Goal: Transaction & Acquisition: Obtain resource

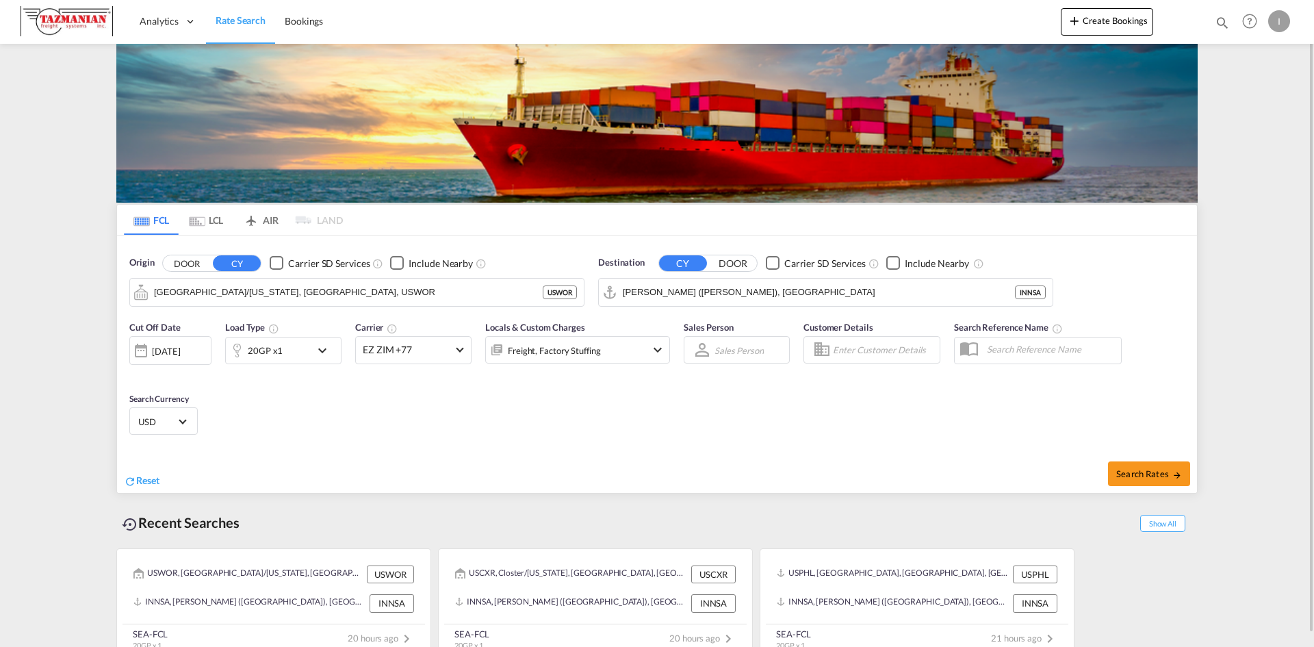
click at [200, 216] on md-icon "Use the left and right arrow keys to navigate between tabs" at bounding box center [197, 221] width 16 height 10
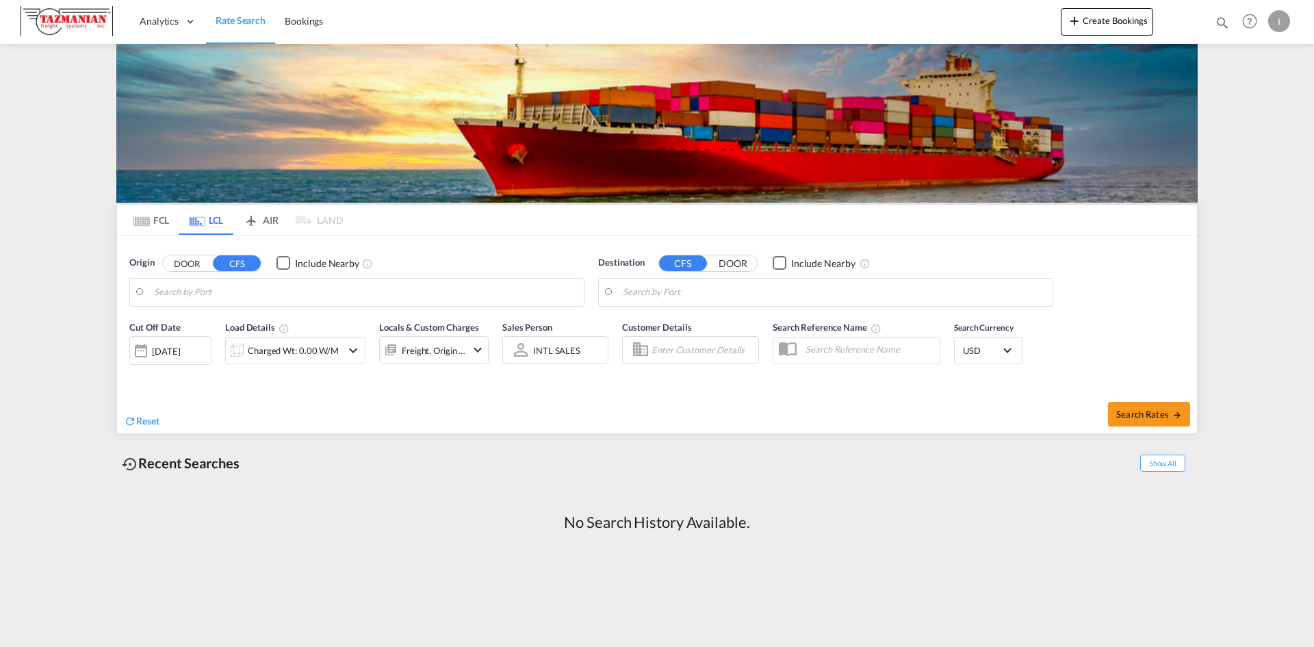
click at [195, 267] on button "DOOR" at bounding box center [187, 263] width 48 height 16
click at [198, 290] on input "Search by Door" at bounding box center [365, 292] width 423 height 21
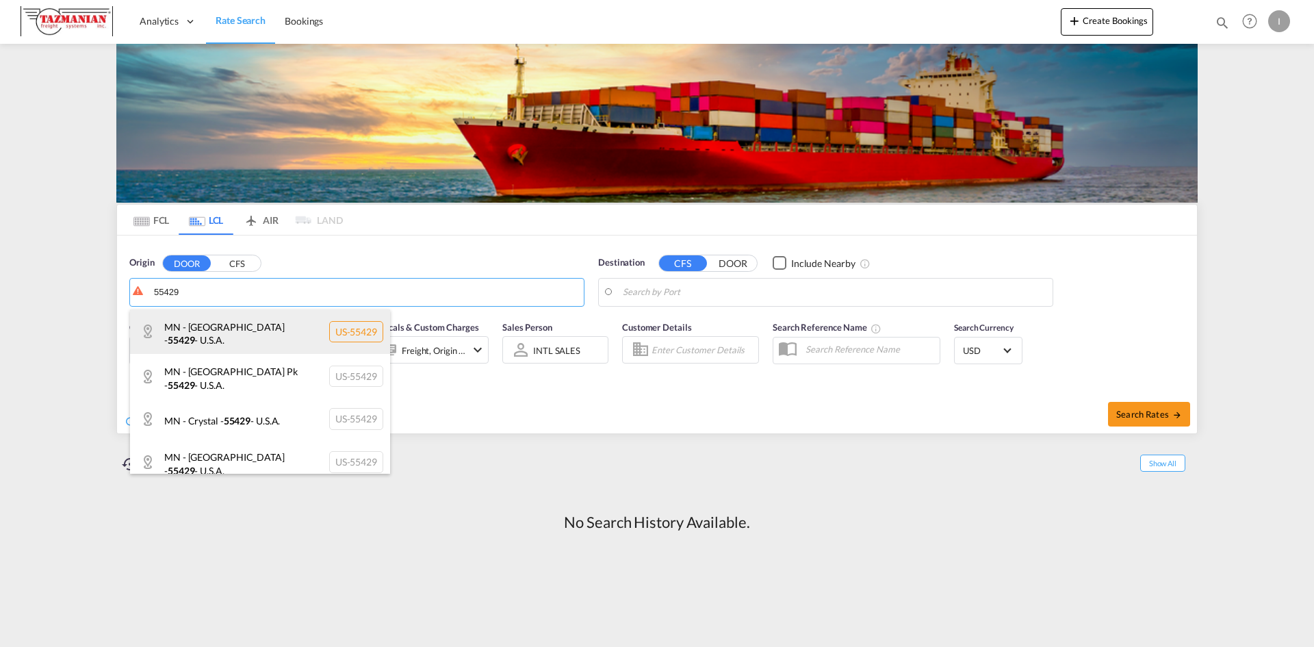
click at [205, 335] on div "[GEOGRAPHIC_DATA] - [GEOGRAPHIC_DATA] - 55429 - U.S.A. US-55429" at bounding box center [260, 331] width 260 height 44
type input "[GEOGRAPHIC_DATA] - [GEOGRAPHIC_DATA] - 55429 - U.S.A."
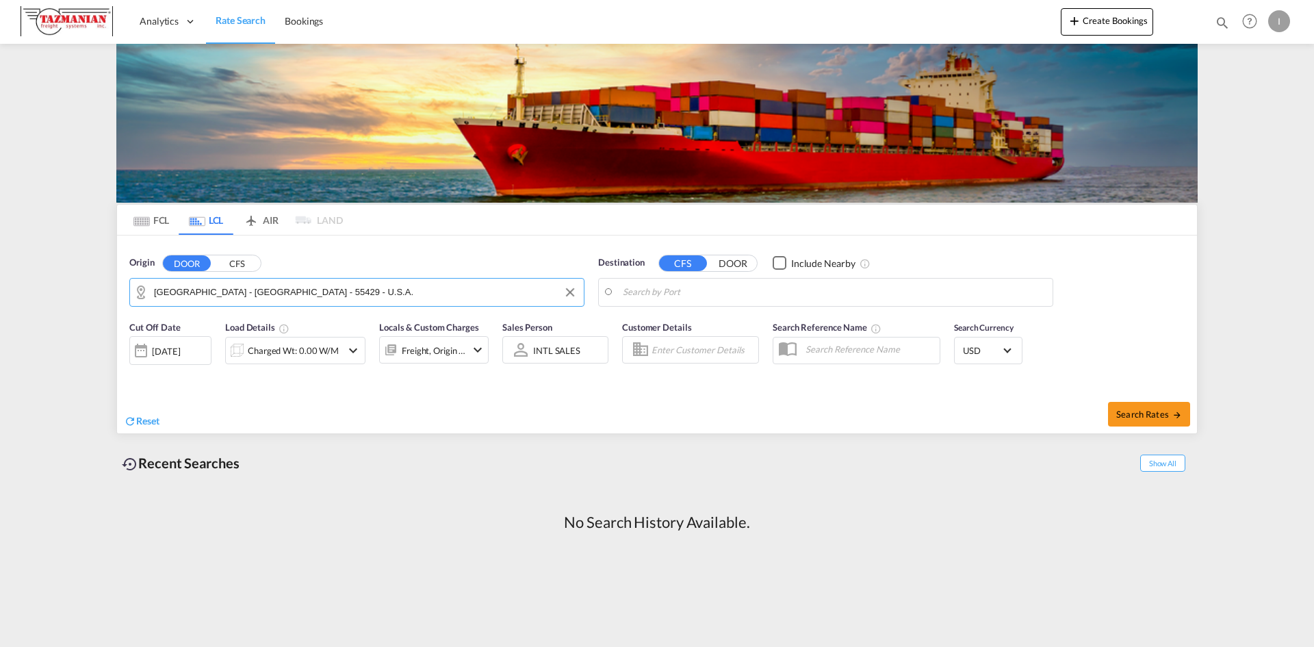
click at [680, 297] on input "Search by Port" at bounding box center [834, 292] width 423 height 21
click at [720, 291] on input "Search by Port" at bounding box center [834, 292] width 423 height 21
click at [685, 321] on div "Port [PERSON_NAME] ([GEOGRAPHIC_DATA]) [GEOGRAPHIC_DATA] MYPKG" at bounding box center [729, 329] width 260 height 41
type input "[GEOGRAPHIC_DATA] ([GEOGRAPHIC_DATA]), MYPKG"
click at [174, 350] on div "[DATE]" at bounding box center [166, 351] width 28 height 12
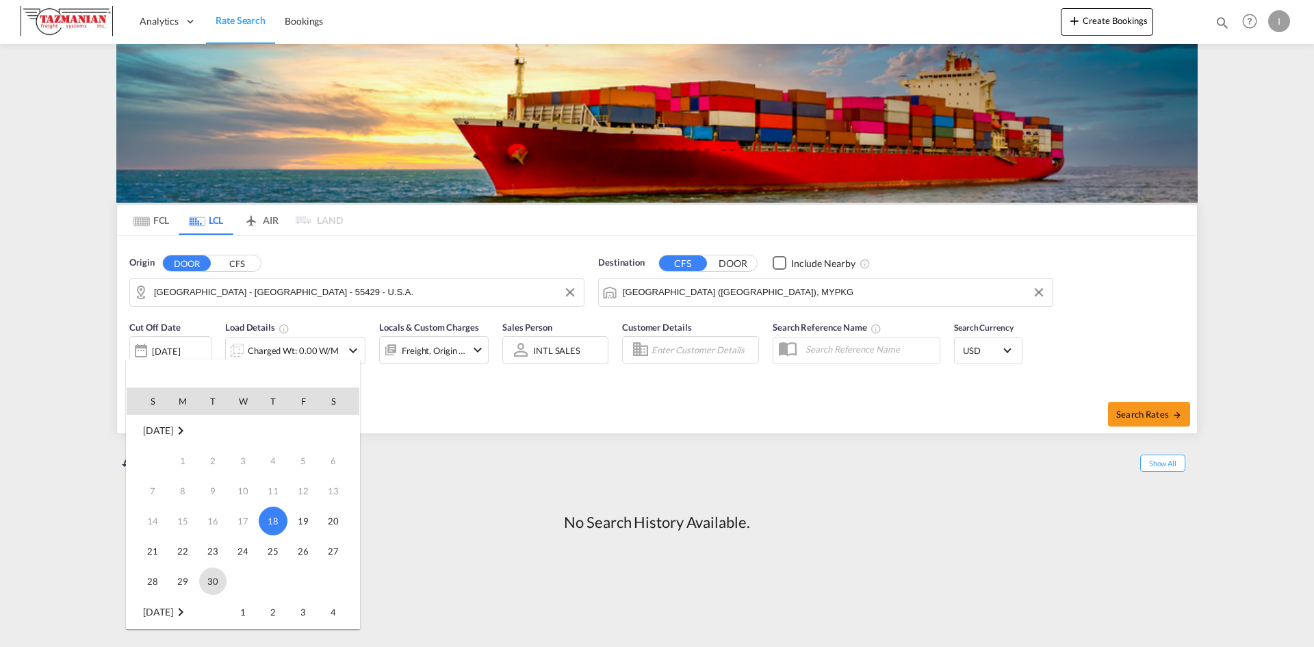
click at [210, 579] on span "30" at bounding box center [212, 580] width 27 height 27
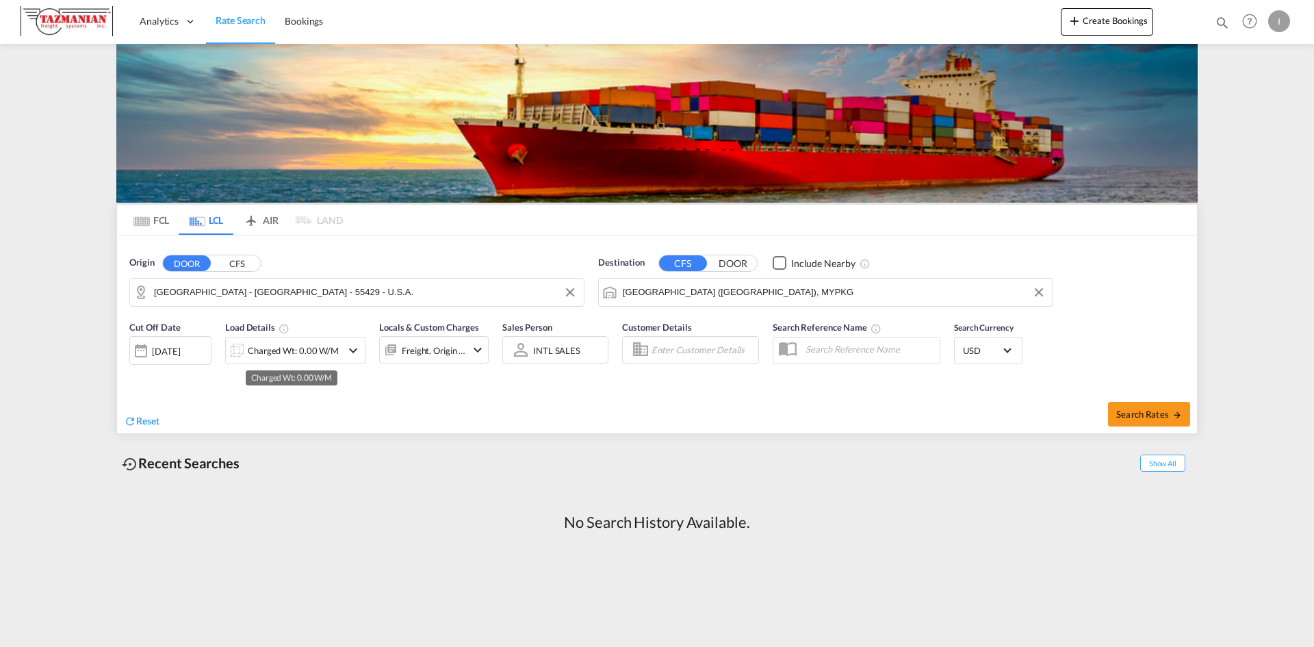
click at [270, 348] on div "Charged Wt: 0.00 W/M" at bounding box center [293, 350] width 91 height 19
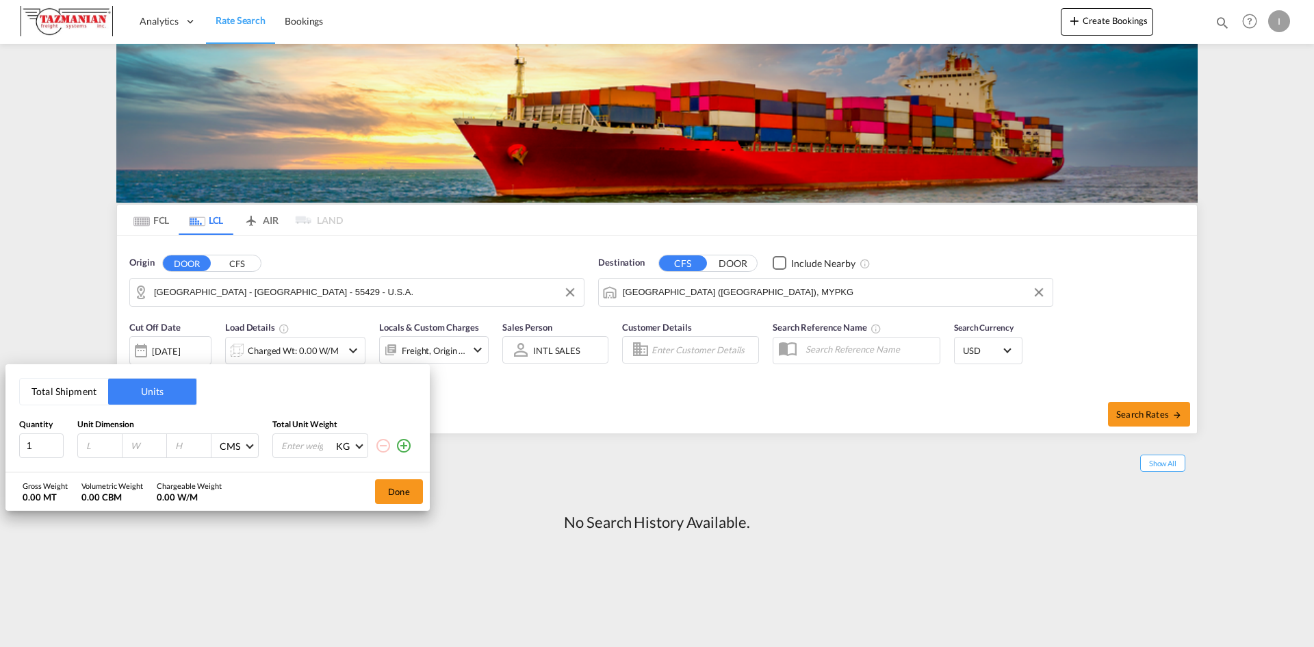
click at [91, 444] on input "number" at bounding box center [103, 445] width 37 height 12
type input "125"
type input "8"
click at [248, 445] on span at bounding box center [250, 445] width 8 height 8
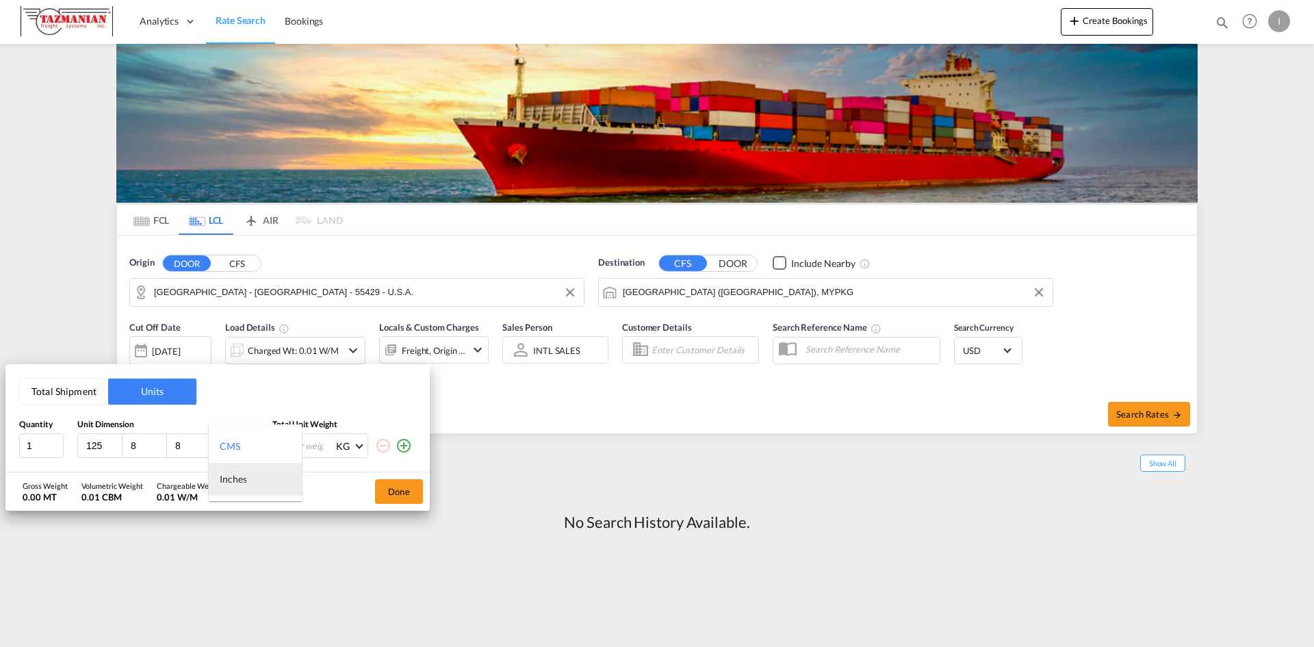
click at [231, 479] on div "Inches" at bounding box center [233, 479] width 27 height 14
click at [294, 442] on input "number" at bounding box center [307, 445] width 55 height 23
type input "20"
click at [402, 491] on button "Done" at bounding box center [399, 491] width 48 height 25
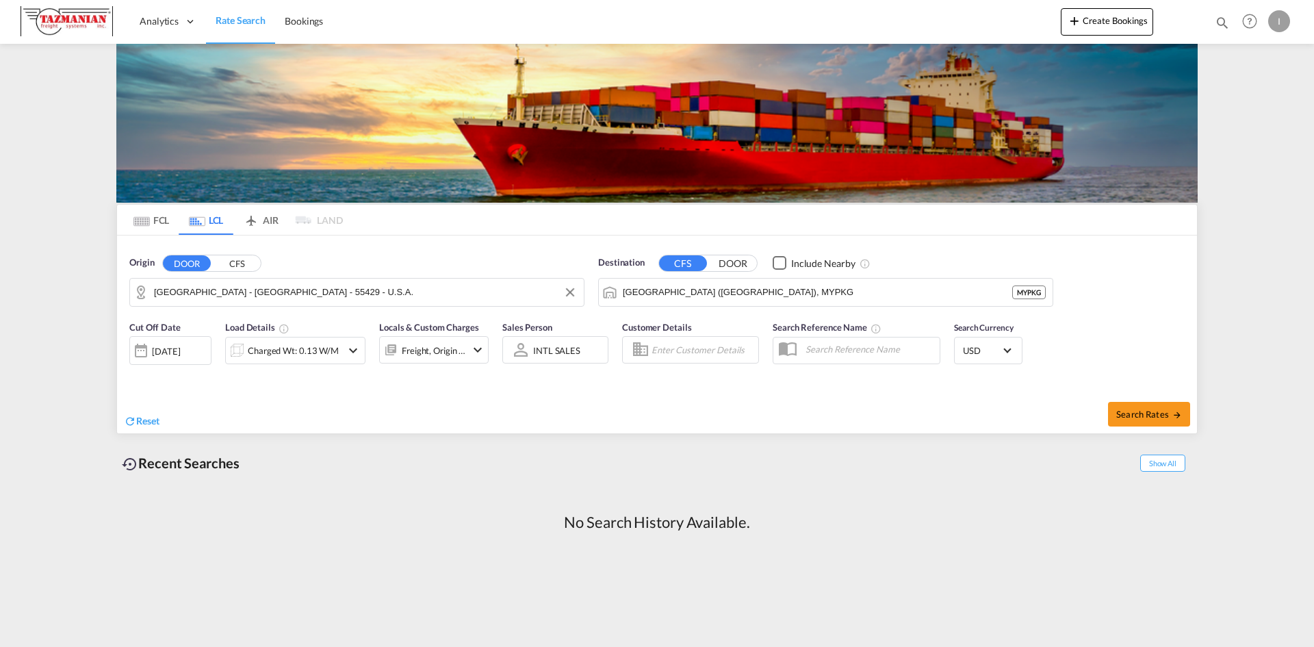
click at [474, 349] on md-icon "icon-chevron-down" at bounding box center [478, 350] width 16 height 16
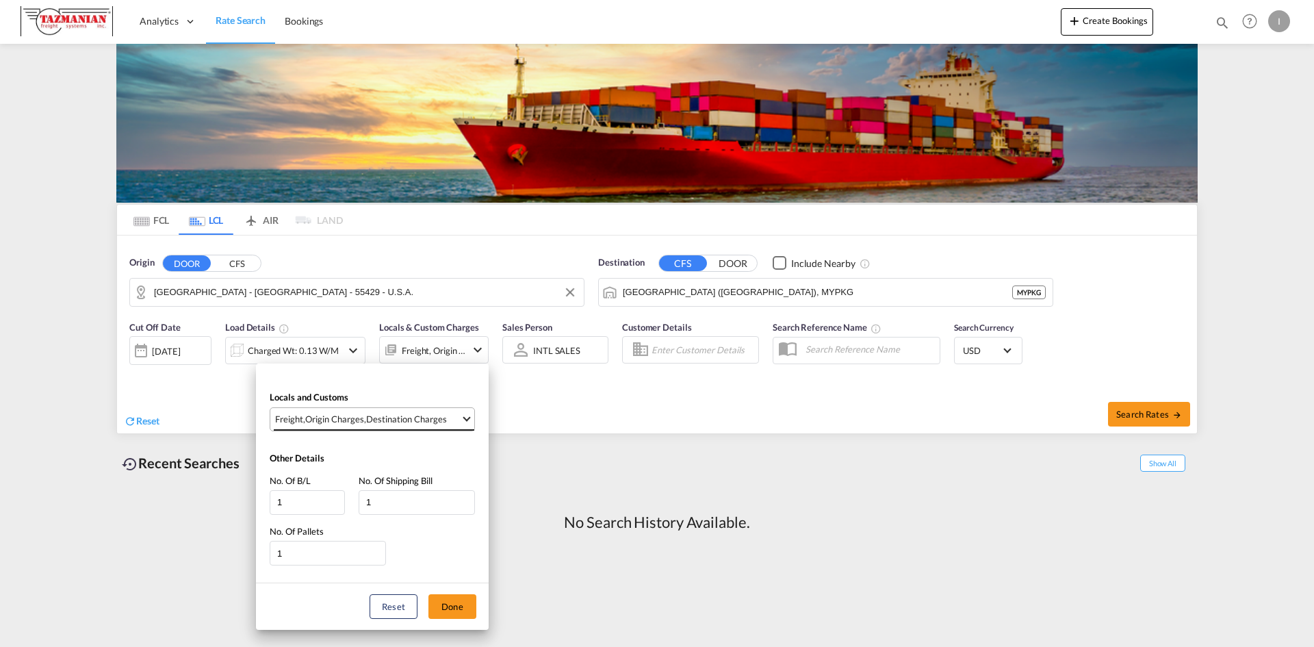
click at [466, 413] on md-select-value "Freight , Origin Charges , Destination Charges" at bounding box center [374, 419] width 201 height 23
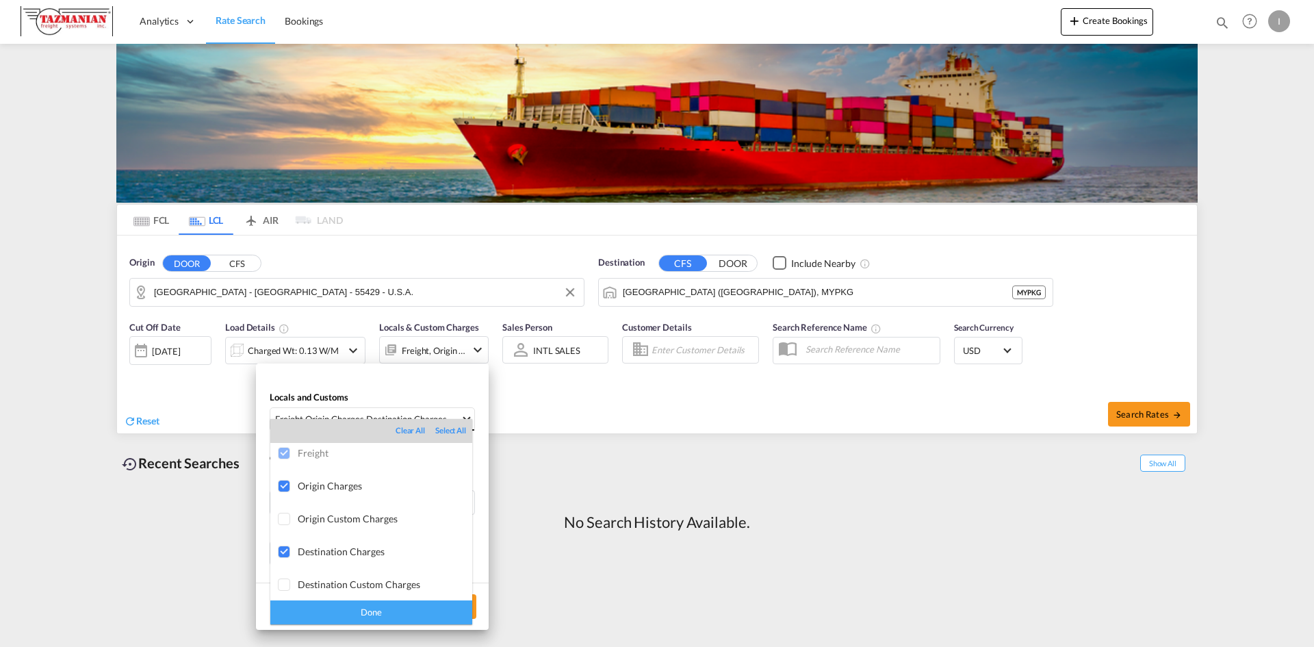
scroll to position [7, 0]
click at [279, 516] on div at bounding box center [285, 518] width 14 height 14
click at [285, 580] on div at bounding box center [285, 584] width 14 height 14
click at [347, 611] on div "Done" at bounding box center [371, 612] width 202 height 24
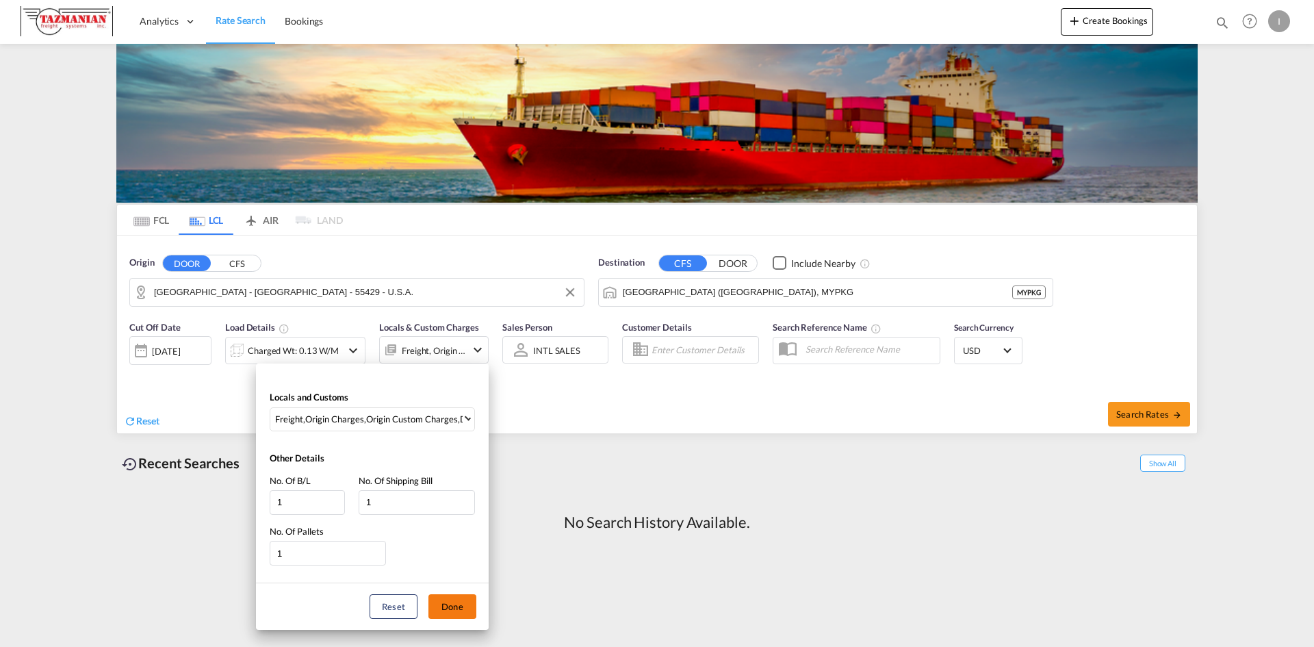
click at [454, 602] on button "Done" at bounding box center [452, 606] width 48 height 25
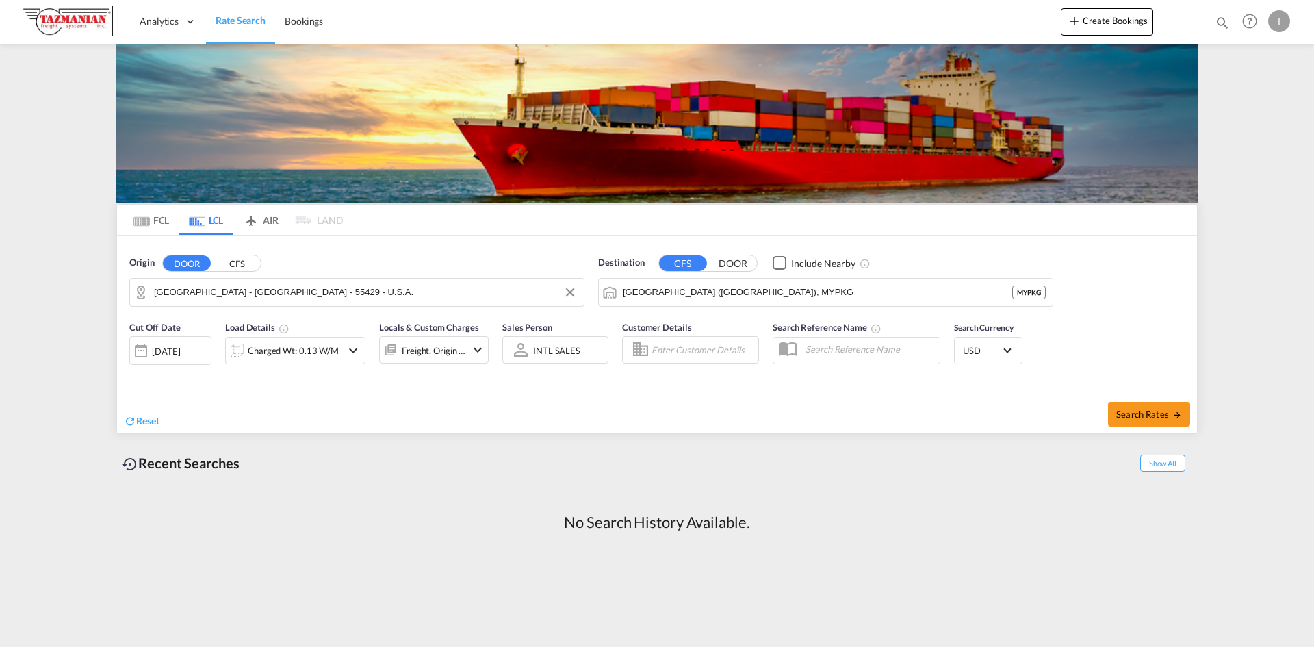
click at [702, 352] on input "Enter Customer Details" at bounding box center [703, 349] width 103 height 21
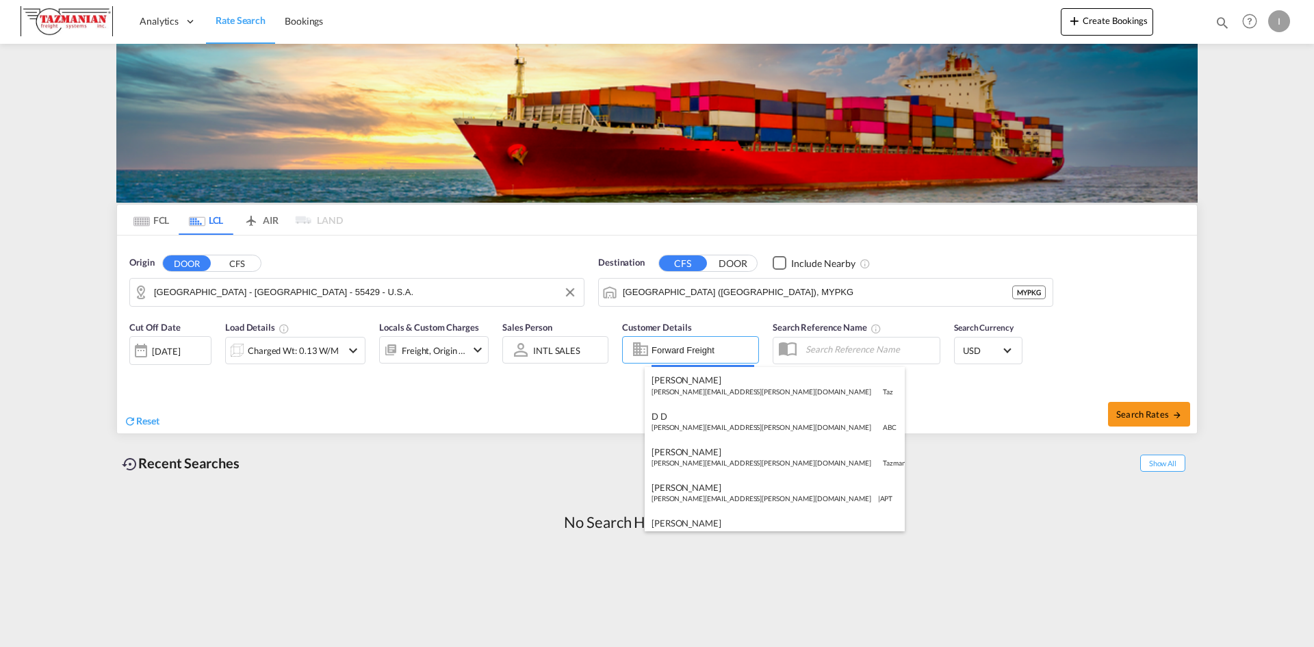
type input "Forward Freight"
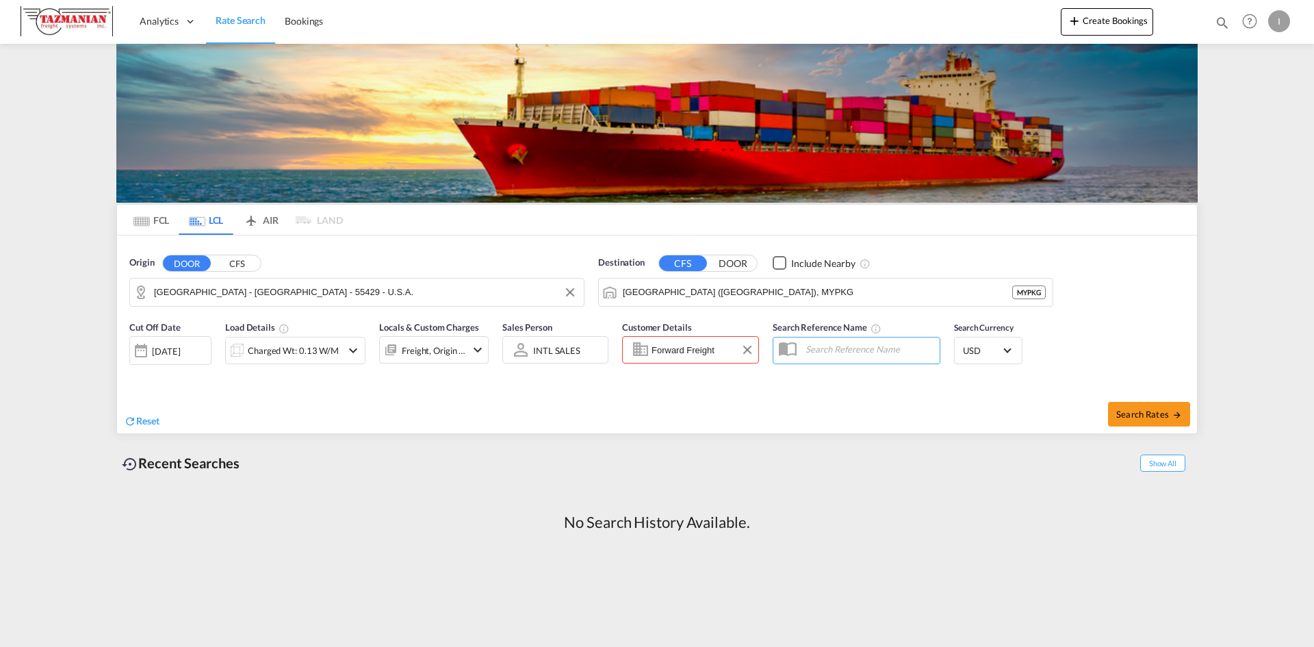
click at [693, 346] on input "Forward Freight" at bounding box center [703, 349] width 103 height 21
click at [854, 346] on input "text" at bounding box center [869, 349] width 141 height 21
click at [689, 350] on input "Forward Freight" at bounding box center [703, 349] width 103 height 21
click at [748, 349] on button "Clear Input" at bounding box center [747, 349] width 21 height 21
click at [687, 353] on input "Enter Customer Details" at bounding box center [703, 349] width 103 height 21
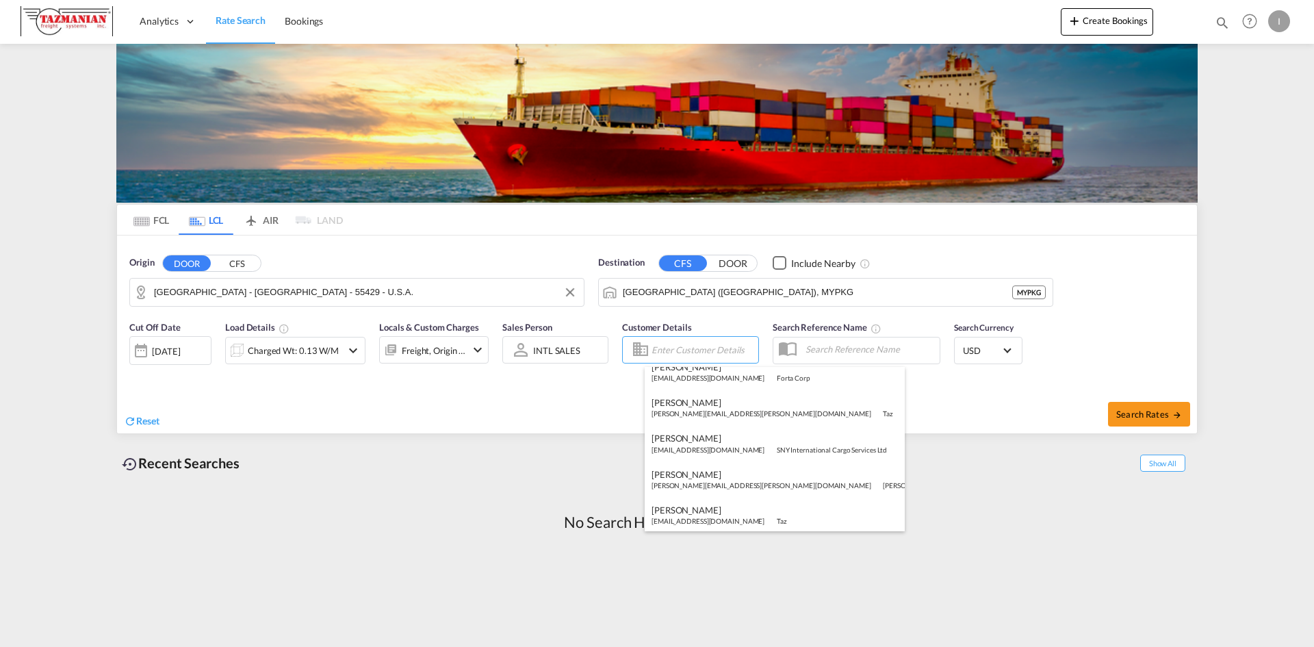
scroll to position [193, 0]
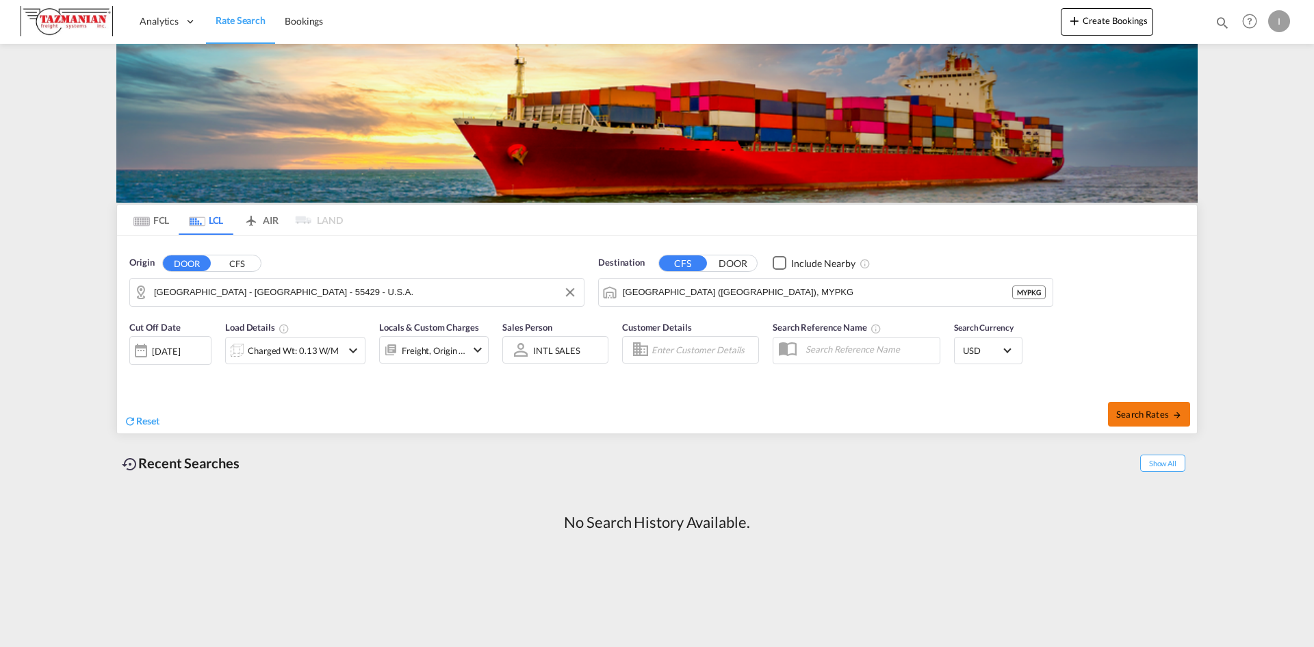
click at [1164, 417] on span "Search Rates" at bounding box center [1149, 414] width 66 height 11
type input "MN - [GEOGRAPHIC_DATA] - 55429 - U.S.A. to MYPKG / [DATE]"
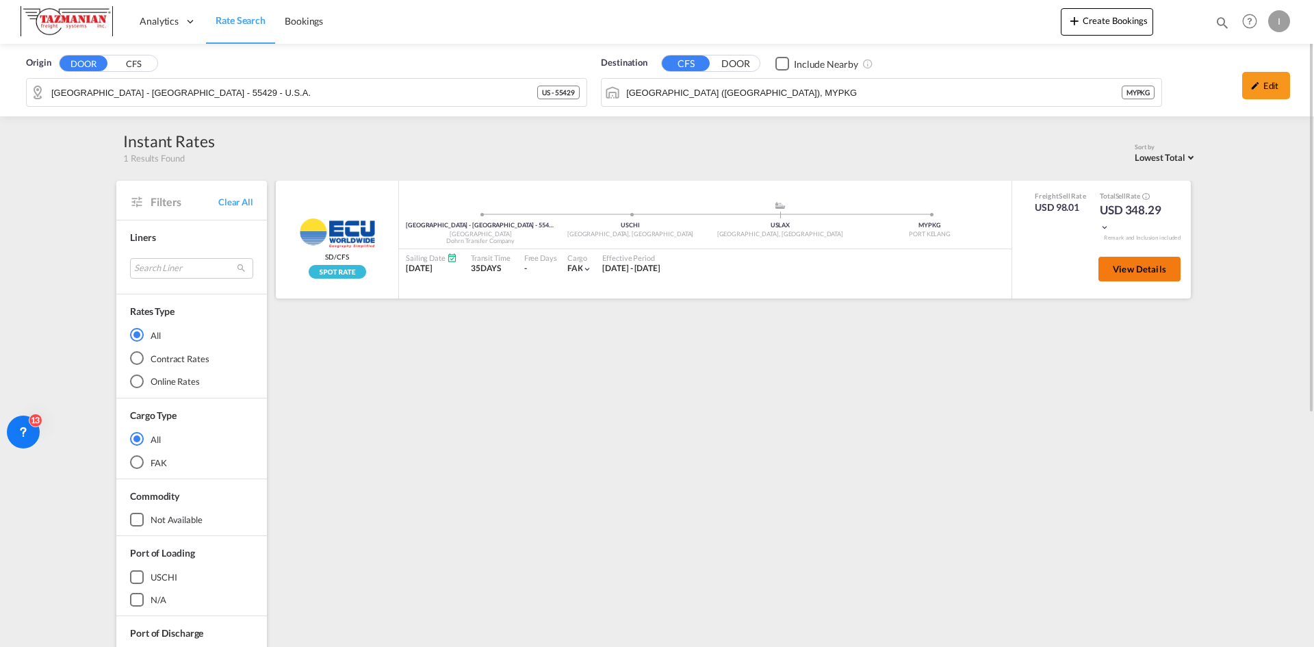
click at [1124, 267] on span "View Details" at bounding box center [1139, 269] width 53 height 11
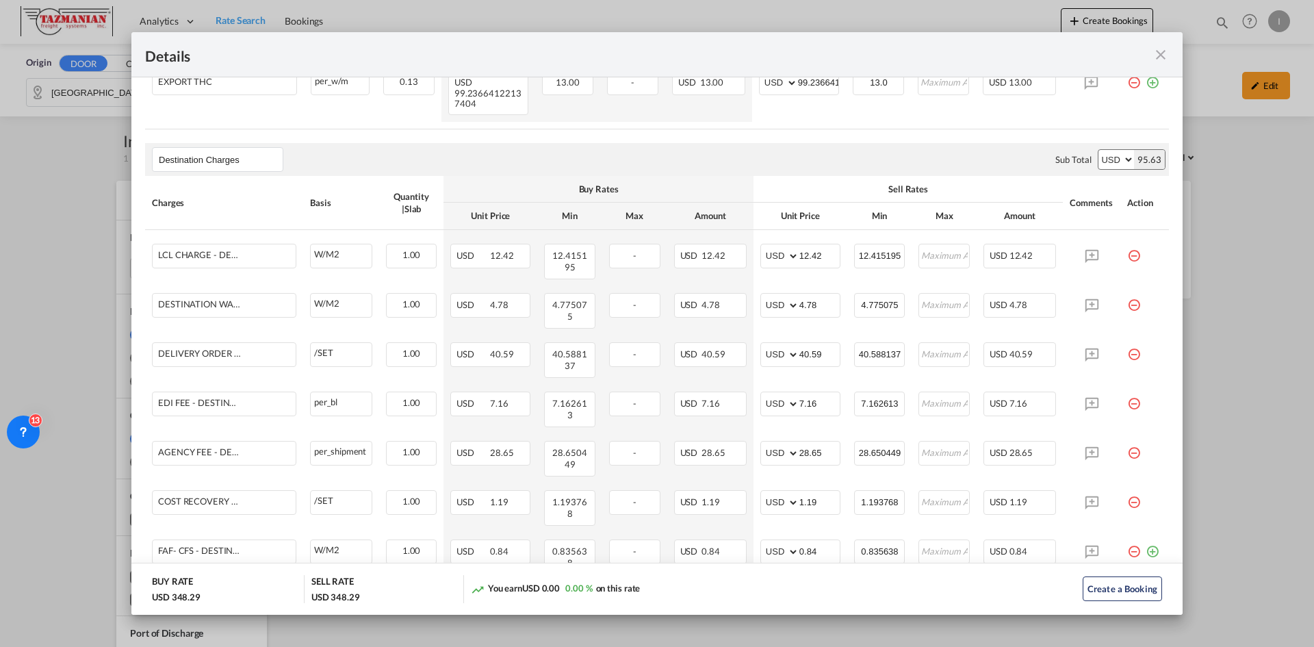
scroll to position [952, 0]
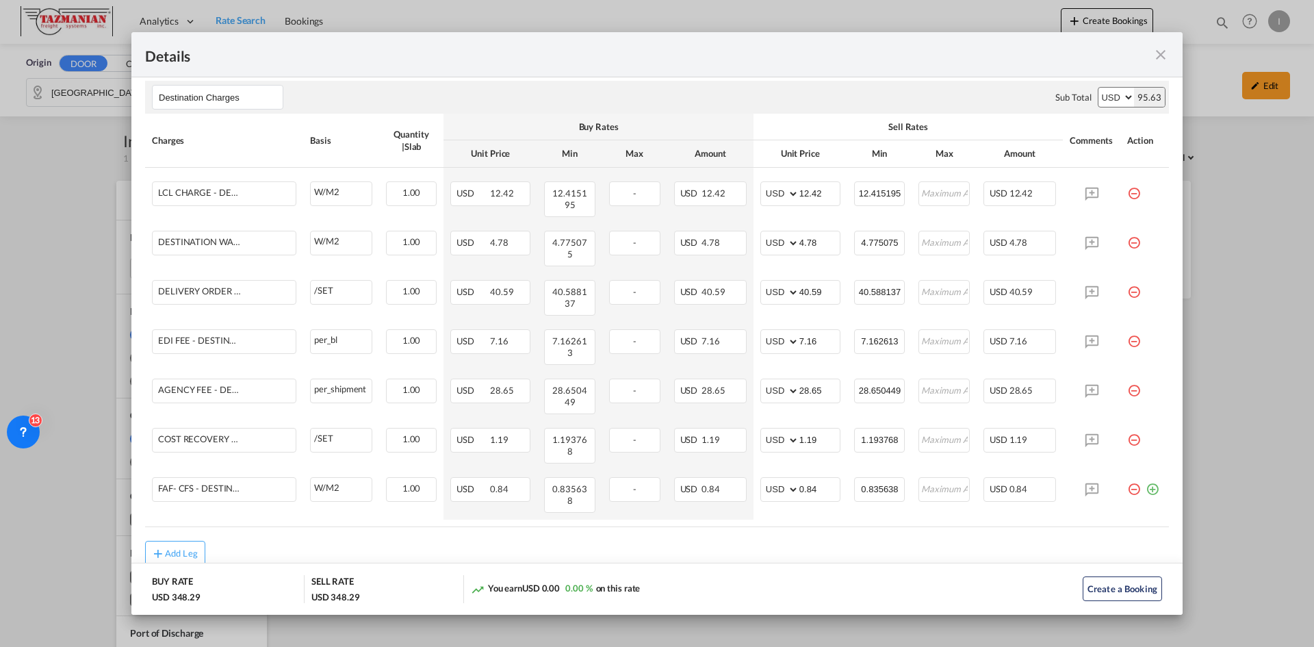
drag, startPoint x: 1100, startPoint y: 441, endPoint x: 1310, endPoint y: 624, distance: 278.5
click at [1298, 611] on div "Details Pickup Door [GEOGRAPHIC_DATA] - [GEOGRAPHIC_DATA] - 55429 - U.S.A., [GE…" at bounding box center [657, 323] width 1314 height 647
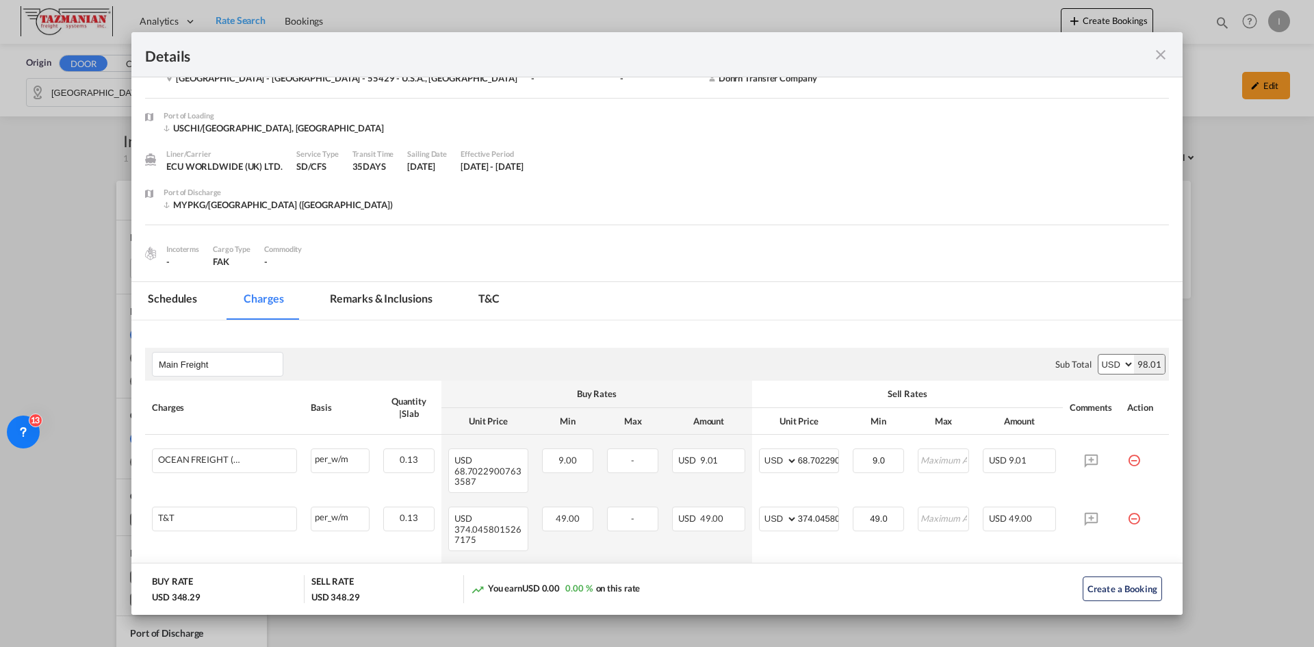
scroll to position [0, 0]
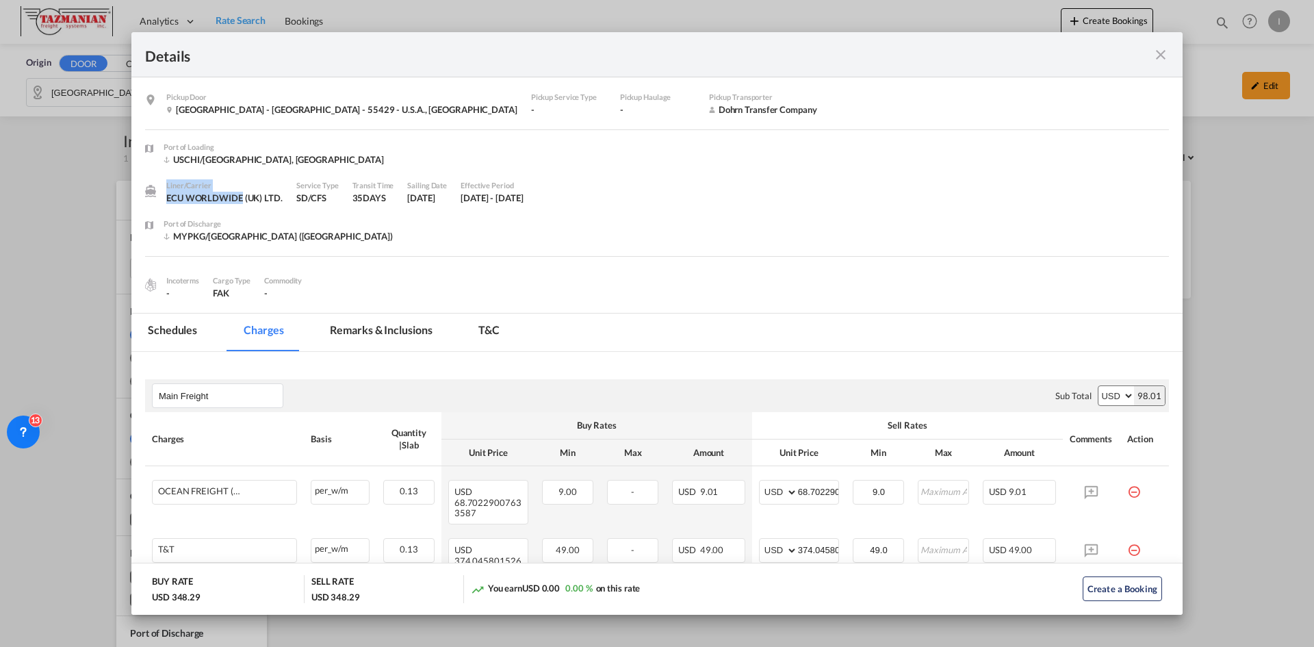
drag, startPoint x: 239, startPoint y: 196, endPoint x: 229, endPoint y: 197, distance: 10.4
click at [146, 196] on div "Liner/Carrier ECU WORLDWIDE ([GEOGRAPHIC_DATA]) LTD. Service Type SD/CFS Transi…" at bounding box center [657, 198] width 1024 height 38
click at [240, 212] on div "Liner/Carrier ECU WORLDWIDE ([GEOGRAPHIC_DATA]) LTD." at bounding box center [231, 198] width 130 height 38
drag, startPoint x: 243, startPoint y: 200, endPoint x: 162, endPoint y: 201, distance: 81.5
click at [162, 201] on div "Liner/Carrier ECU WORLDWIDE ([GEOGRAPHIC_DATA]) LTD. Service Type SD/CFS Transi…" at bounding box center [657, 198] width 1024 height 38
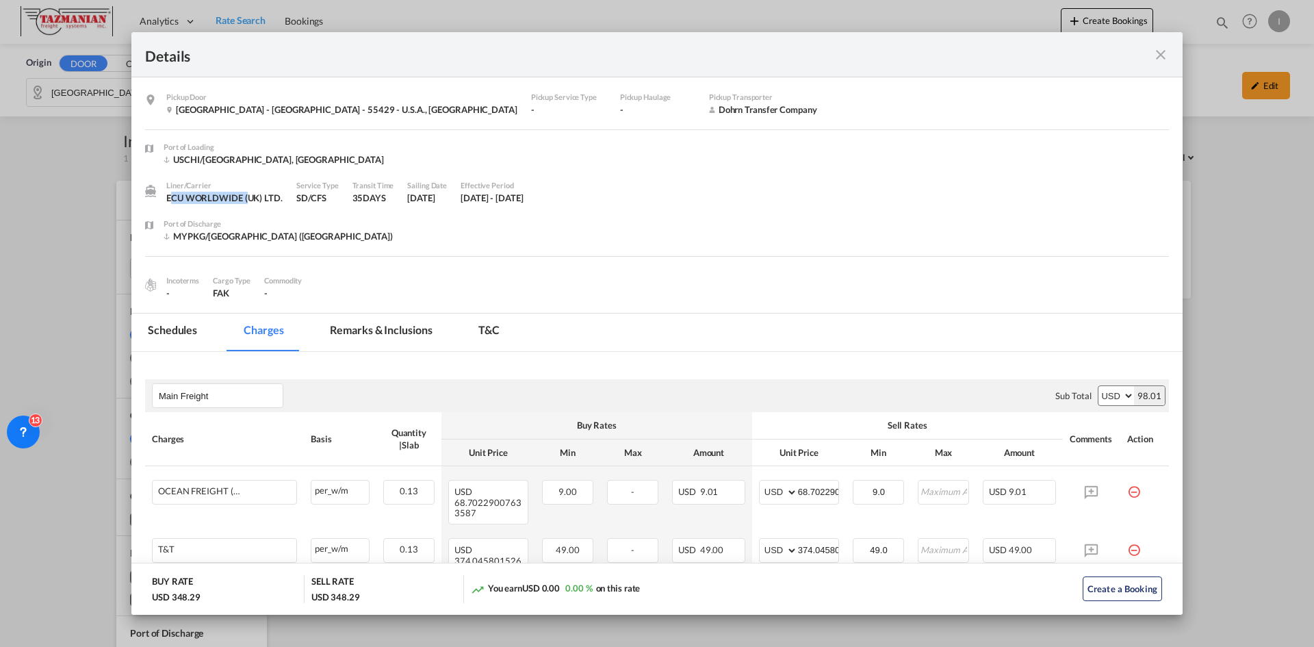
copy div "ECU WORLDWIDE"
